Goal: Navigation & Orientation: Go to known website

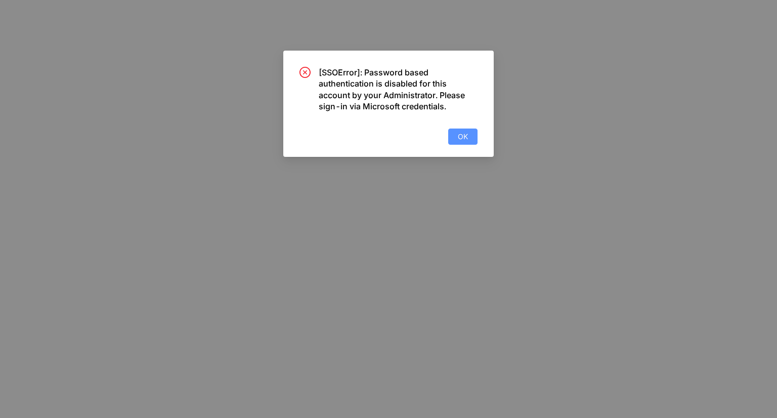
click at [463, 128] on button "OK" at bounding box center [462, 136] width 29 height 16
